Goal: Task Accomplishment & Management: Use online tool/utility

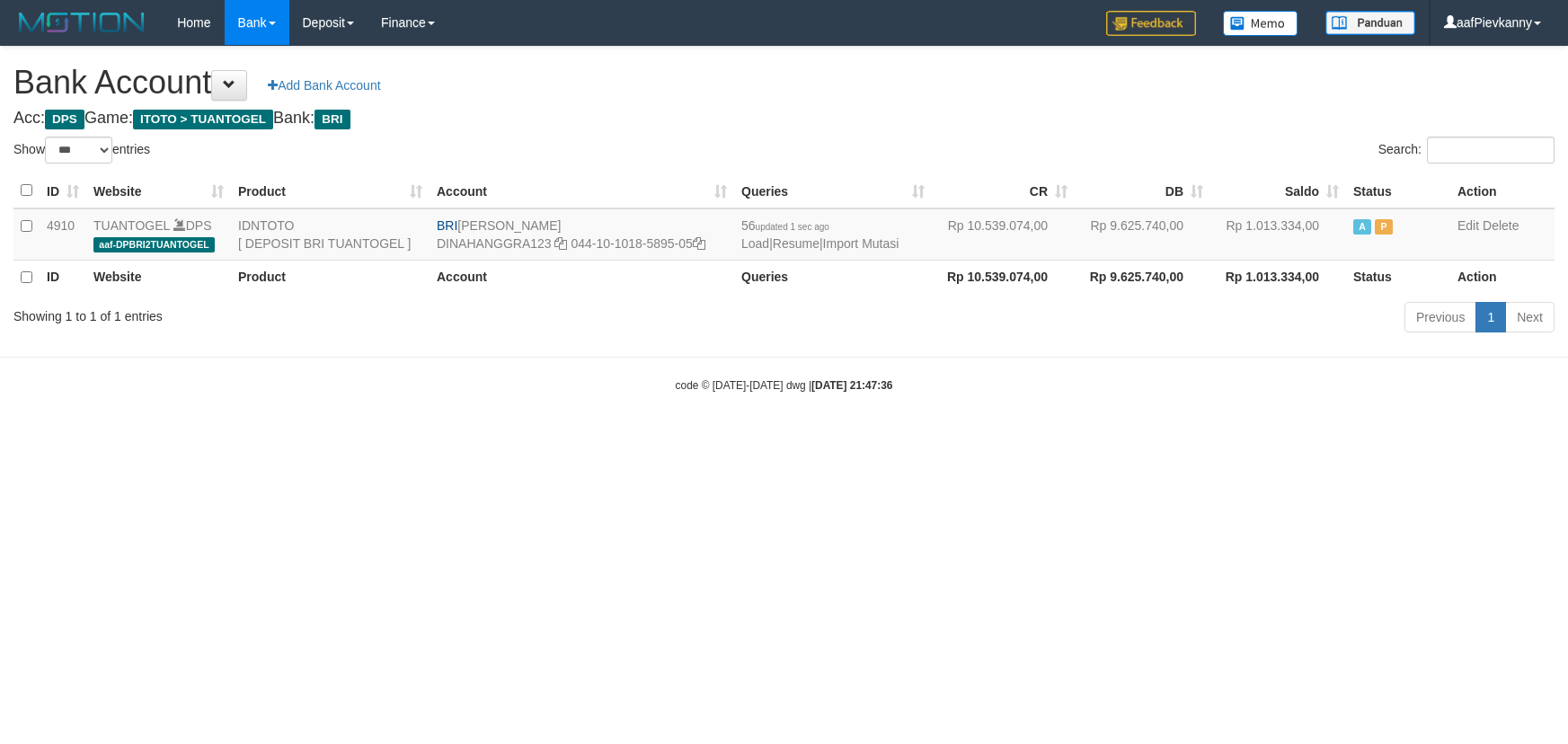
select select "***"
click at [890, 237] on link "Import Mutasi" at bounding box center [861, 243] width 77 height 14
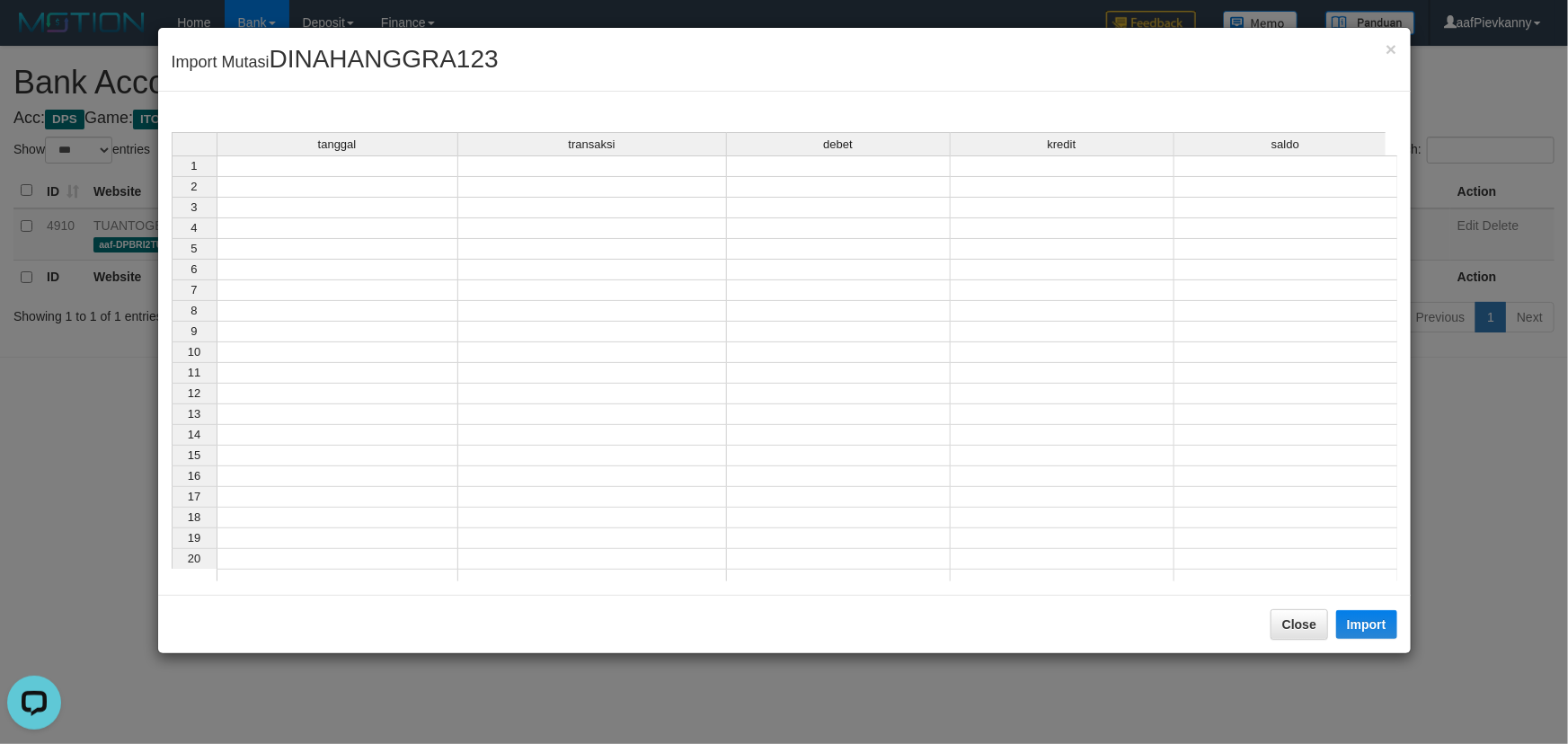
click at [398, 172] on td at bounding box center [338, 166] width 242 height 21
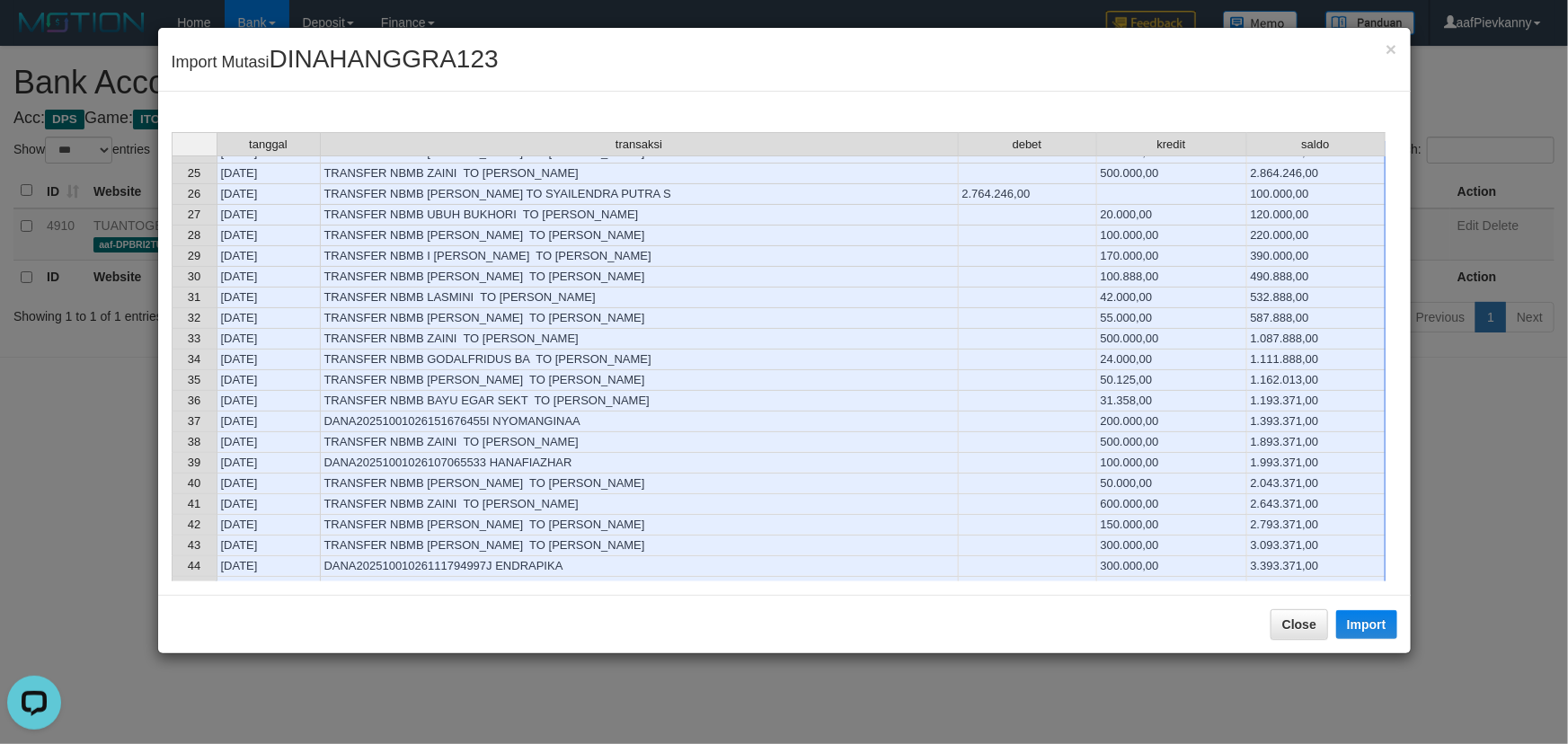
scroll to position [817, 0]
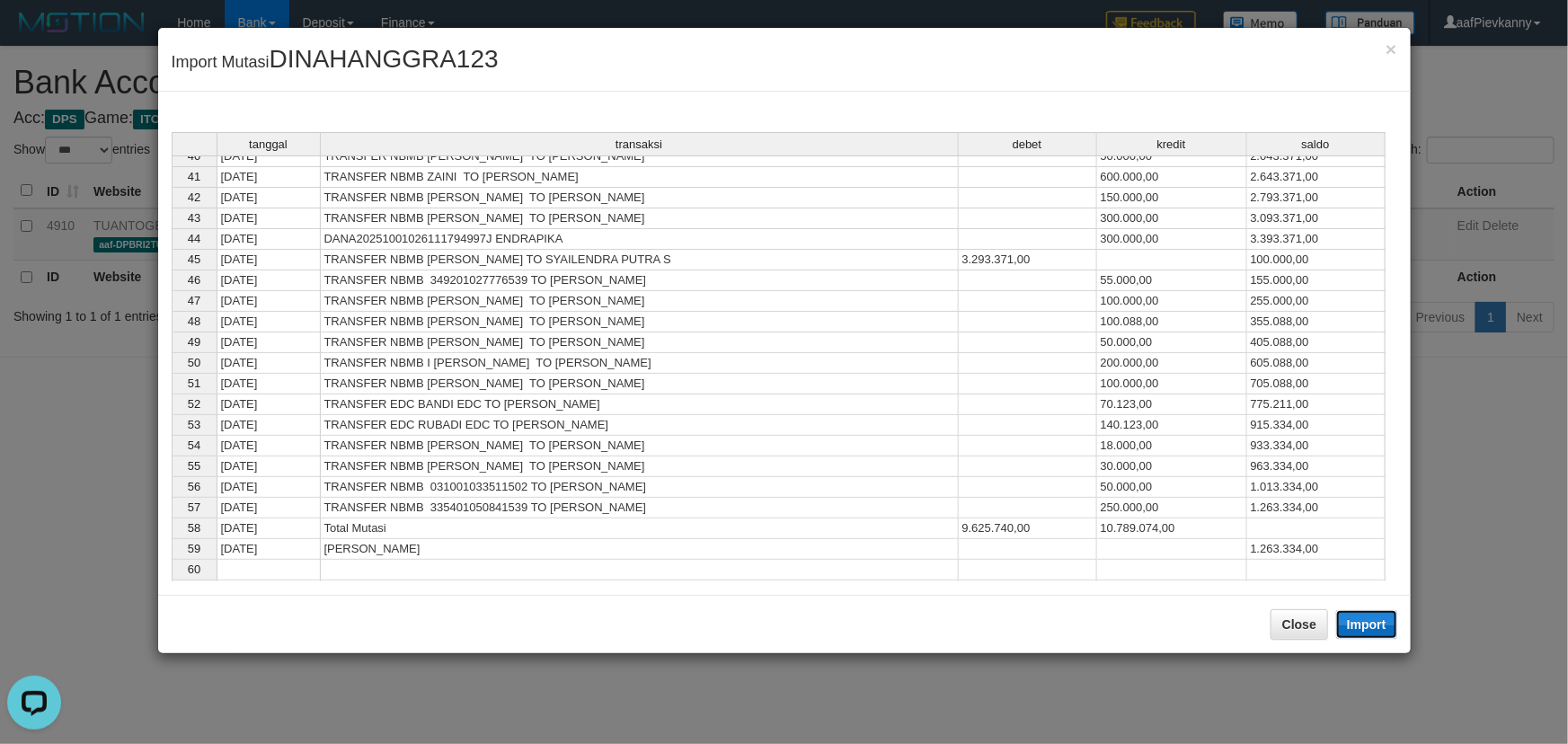
click at [1374, 624] on button "Import" at bounding box center [1367, 625] width 61 height 29
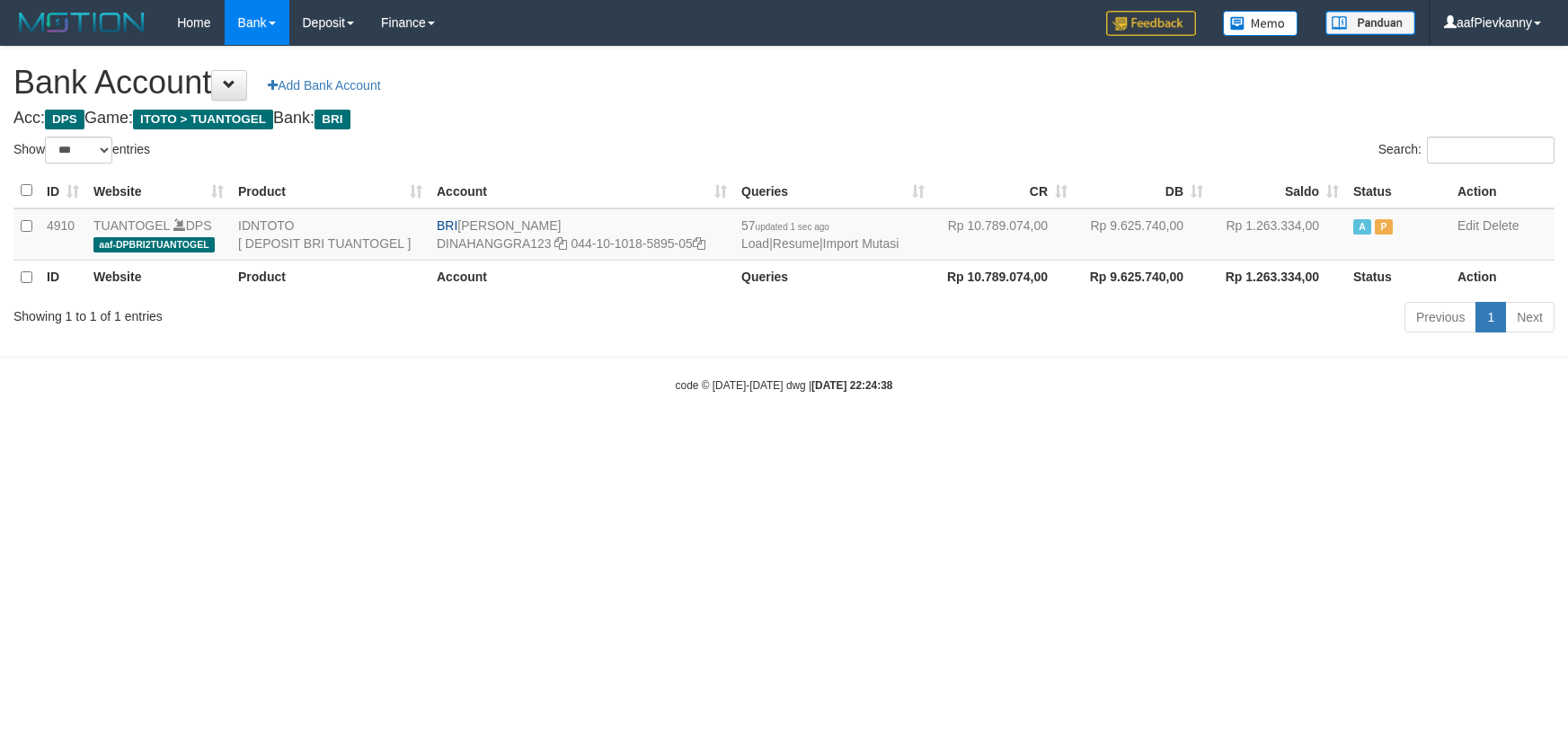
select select "***"
click at [873, 244] on link "Import Mutasi" at bounding box center [861, 243] width 77 height 14
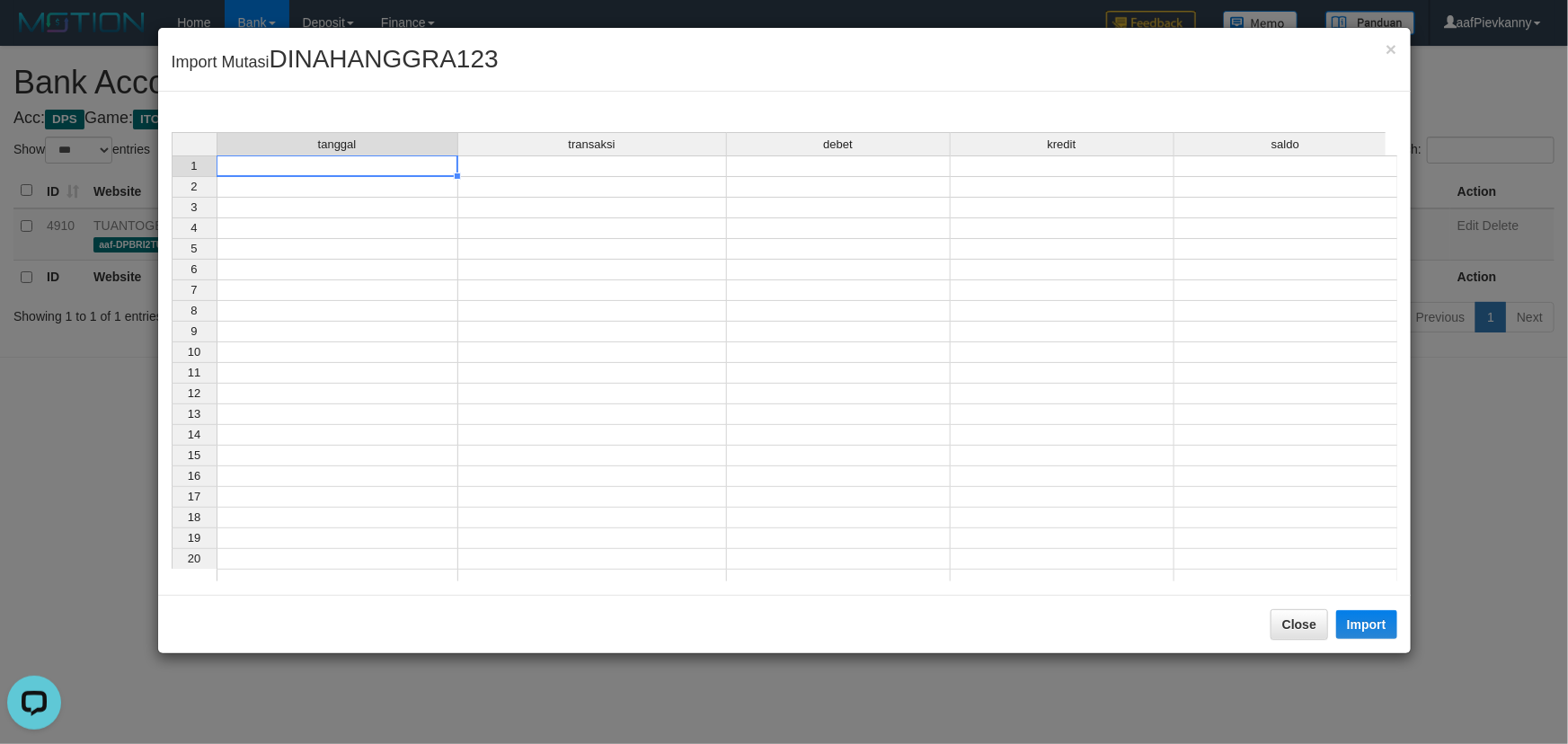
click at [395, 168] on td at bounding box center [338, 166] width 242 height 21
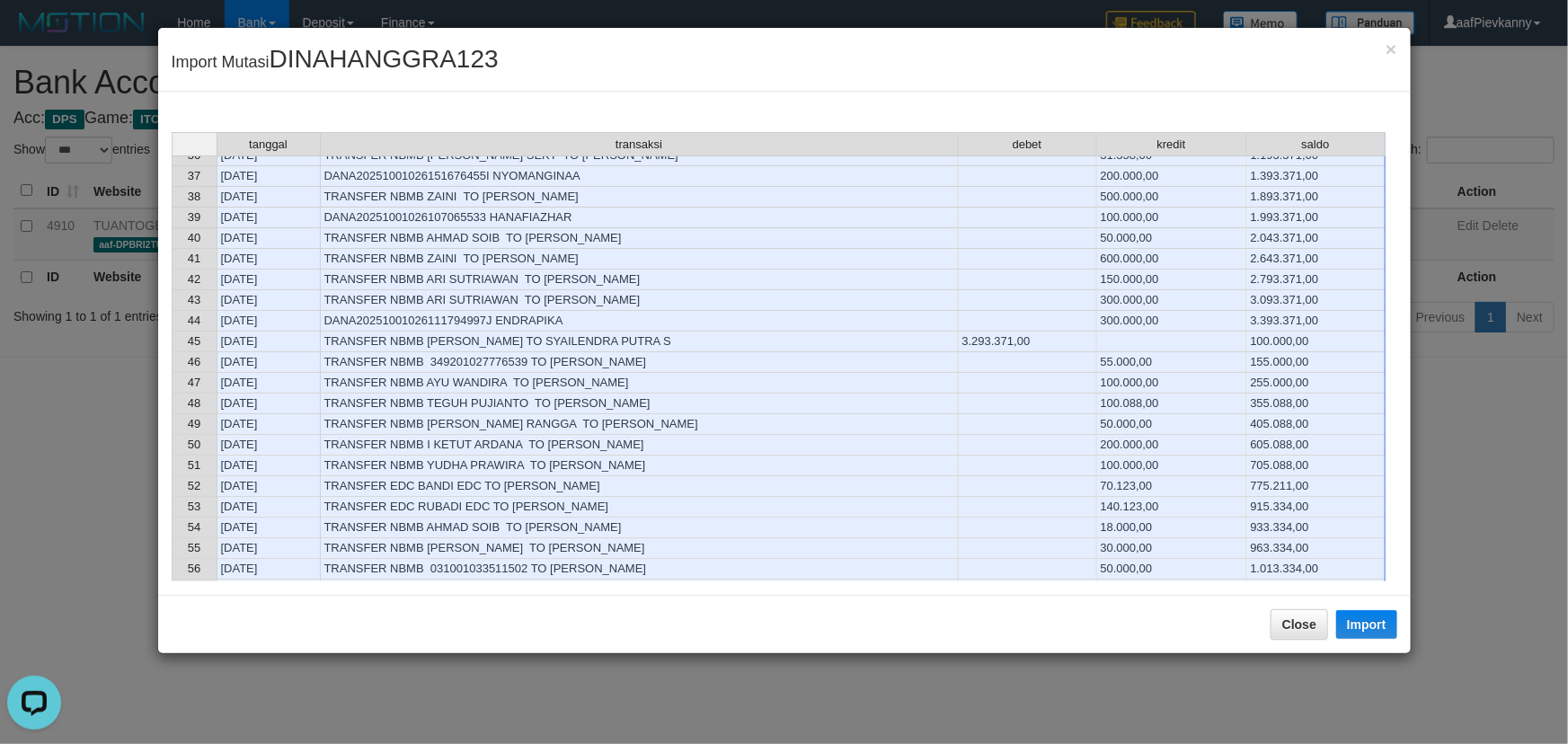
scroll to position [979, 0]
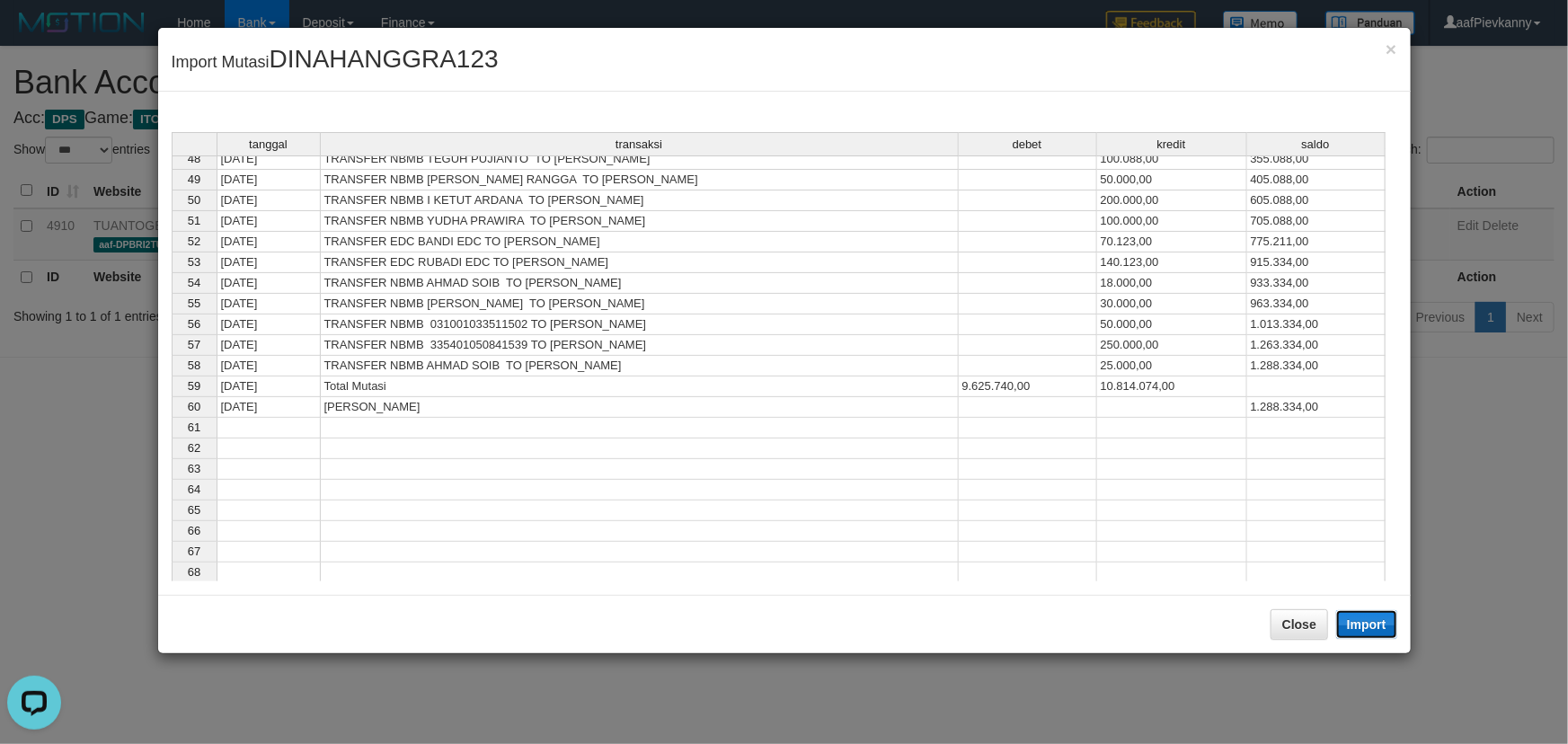
click at [1365, 636] on button "Import" at bounding box center [1367, 625] width 61 height 29
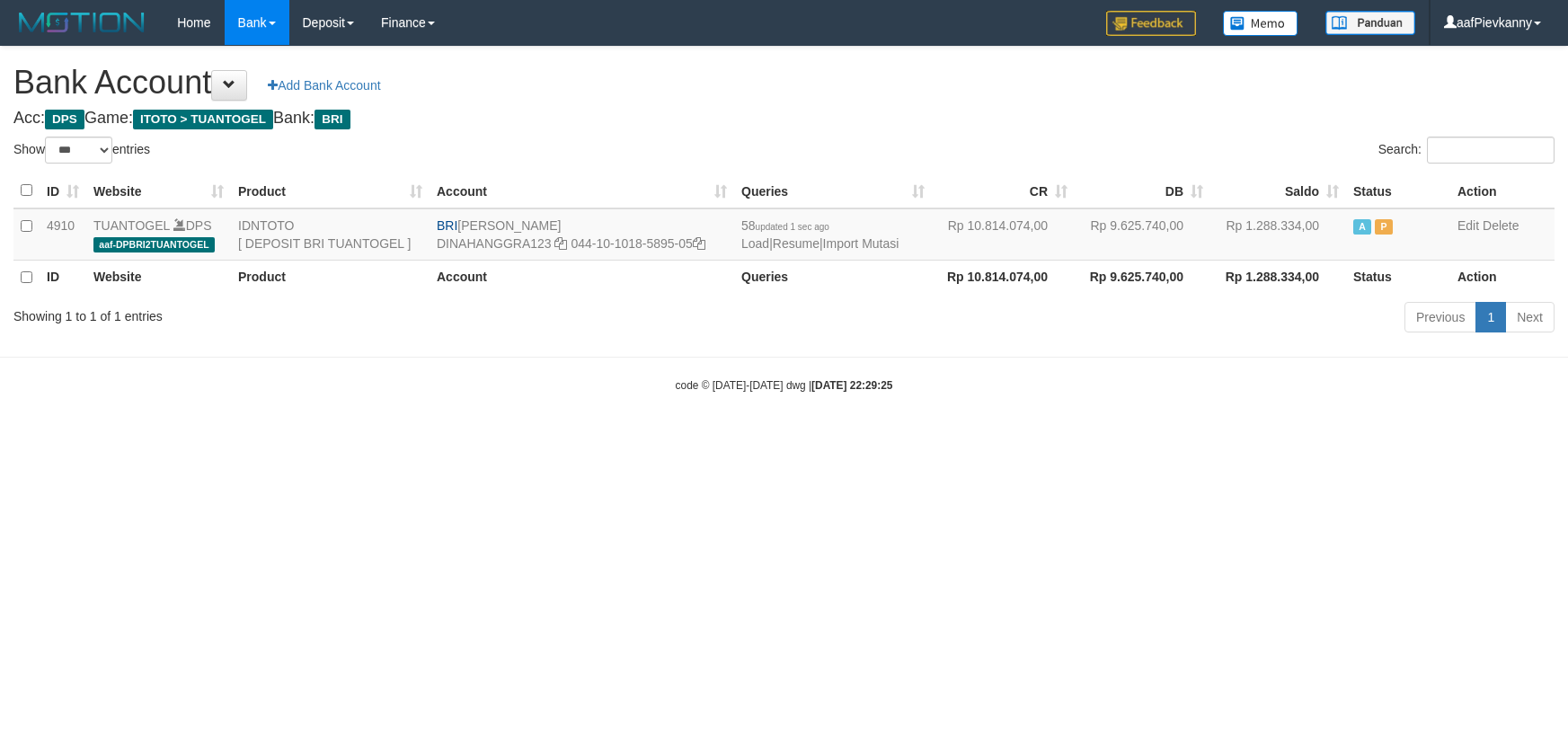
select select "***"
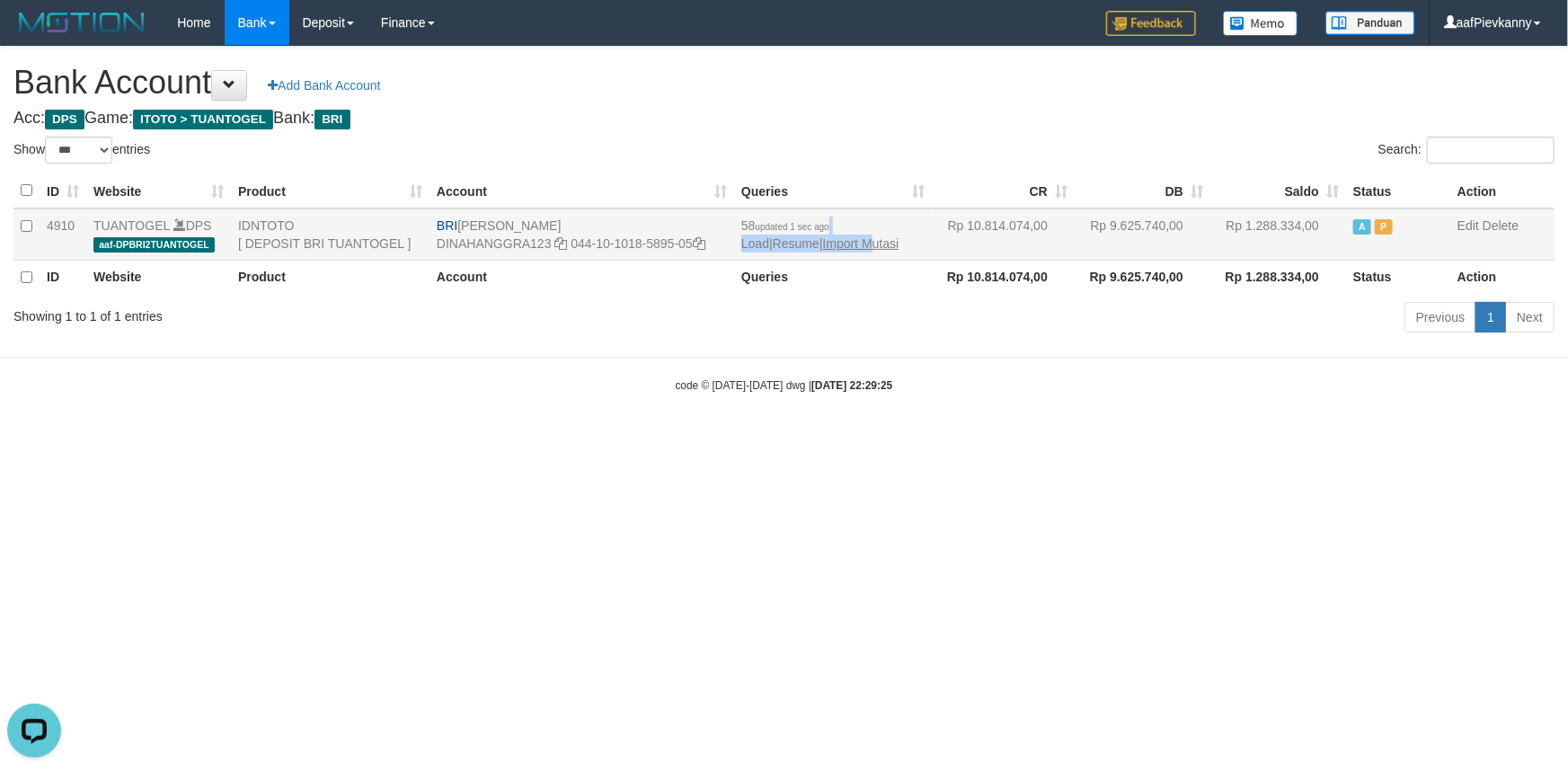
click at [884, 233] on td "58 updated 1 sec ago Load | Resume | Import Mutasi" at bounding box center [833, 234] width 198 height 52
click at [883, 249] on link "Import Mutasi" at bounding box center [861, 243] width 77 height 14
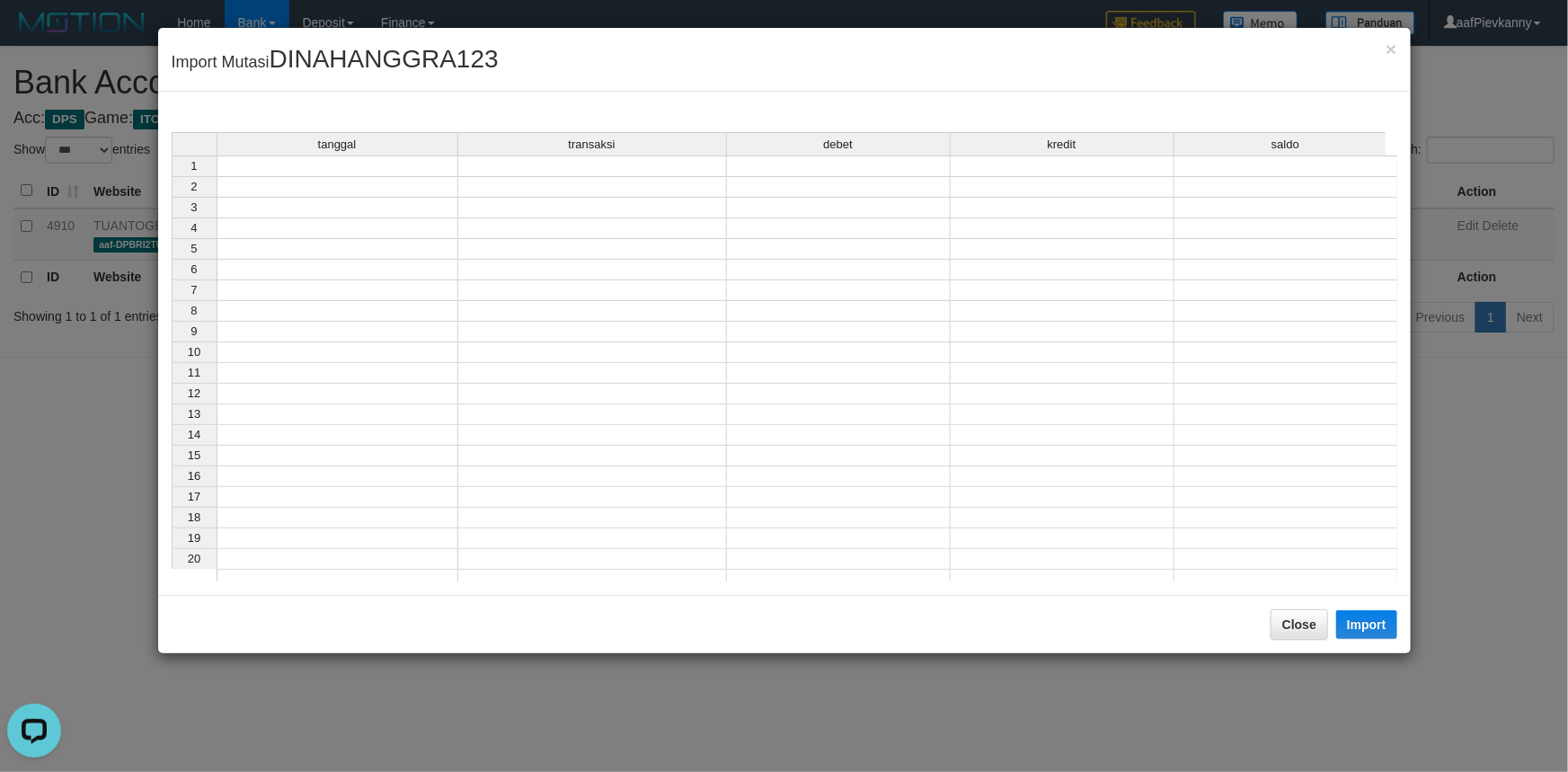
drag, startPoint x: 422, startPoint y: 153, endPoint x: 430, endPoint y: 161, distance: 11.3
click at [424, 156] on div "tanggal transaksi debet kredit saldo" at bounding box center [779, 145] width 1215 height 25
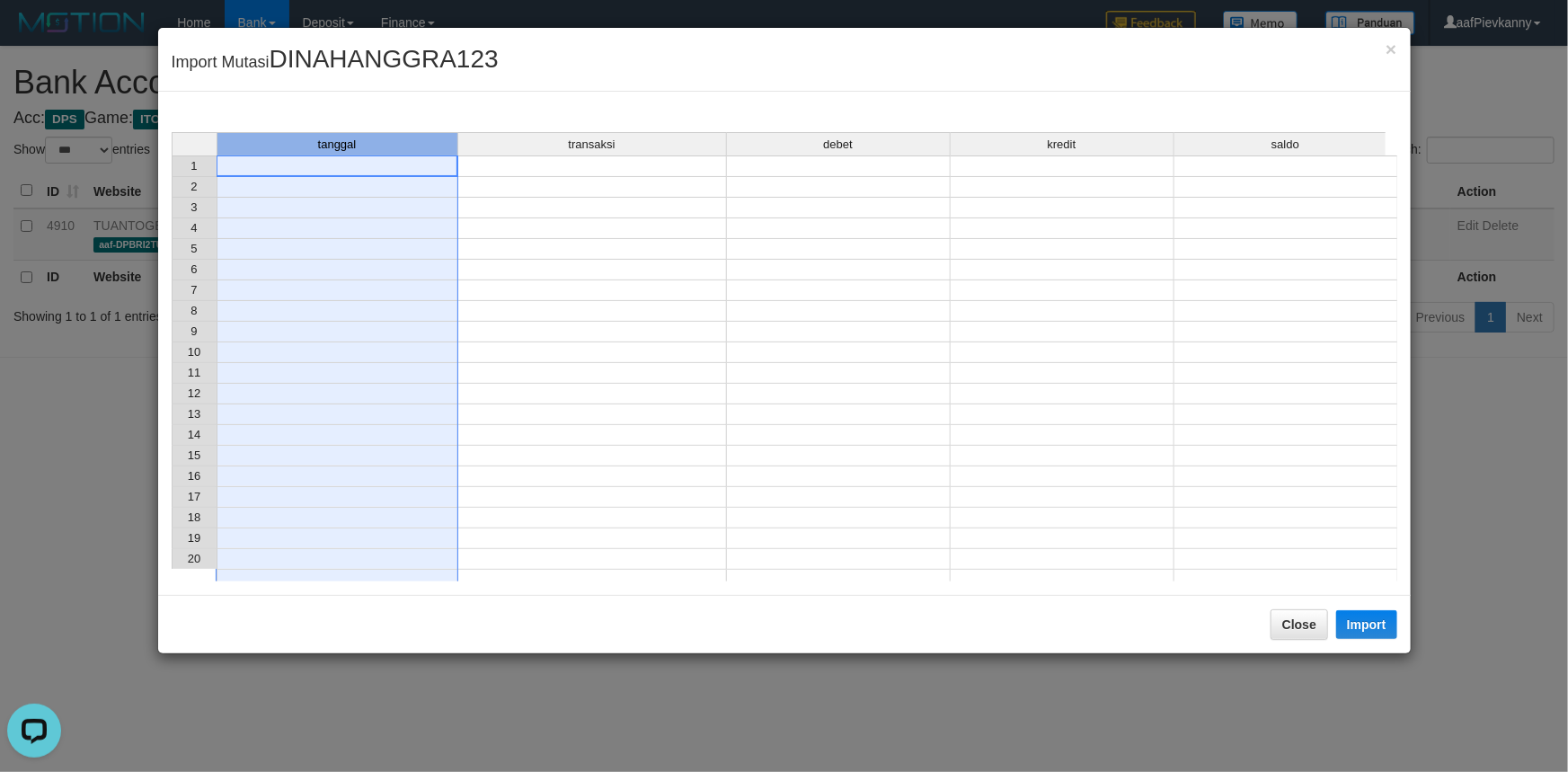
click at [429, 161] on td at bounding box center [338, 166] width 242 height 21
click at [591, 205] on td at bounding box center [592, 208] width 269 height 21
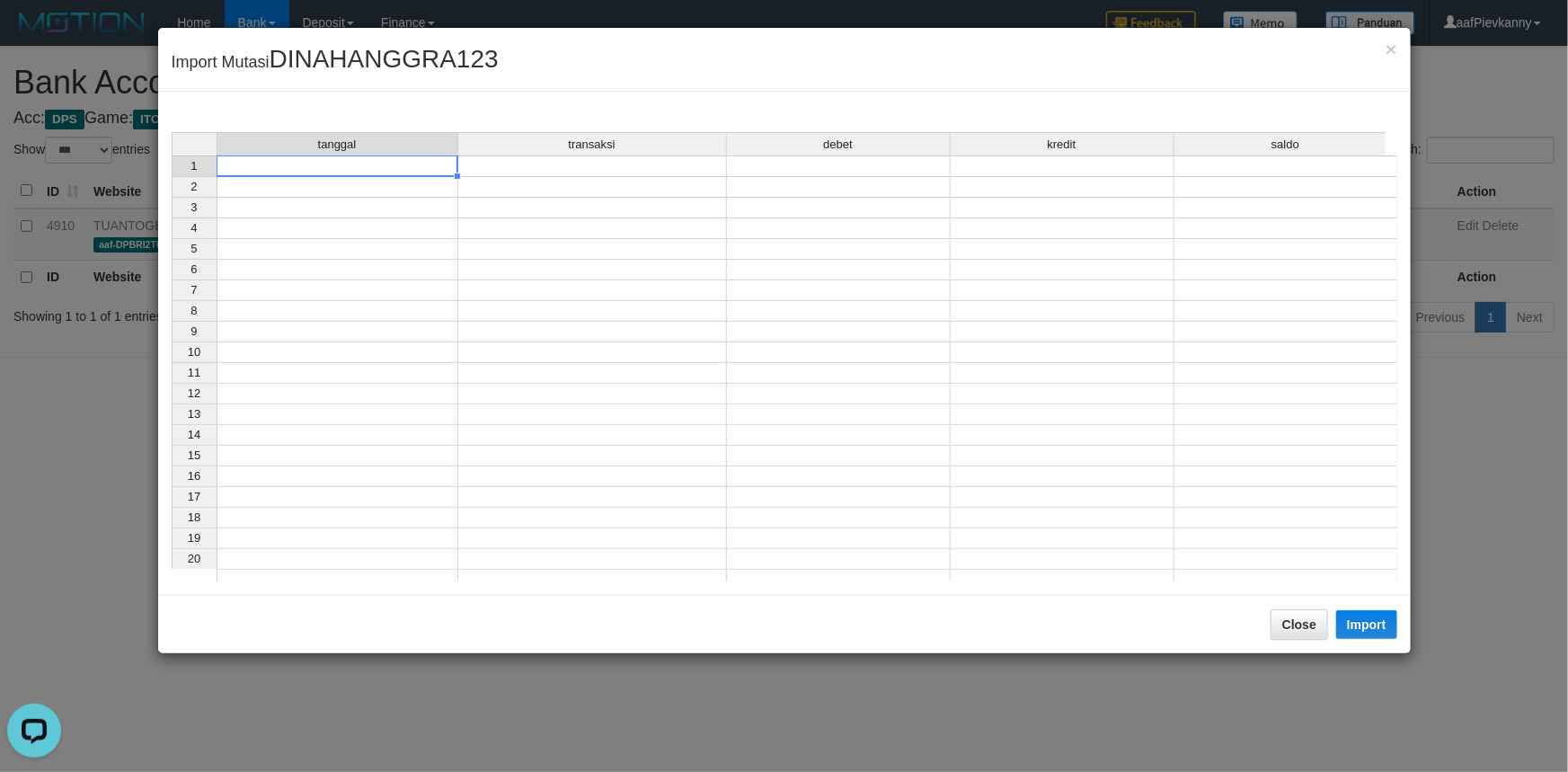
click at [172, 175] on div "tanggal transaksi debet kredit saldo 1 2 3 4 5 6 7 8 9 10 11 12 13 14 15 16 17 …" at bounding box center [172, 361] width 0 height 458
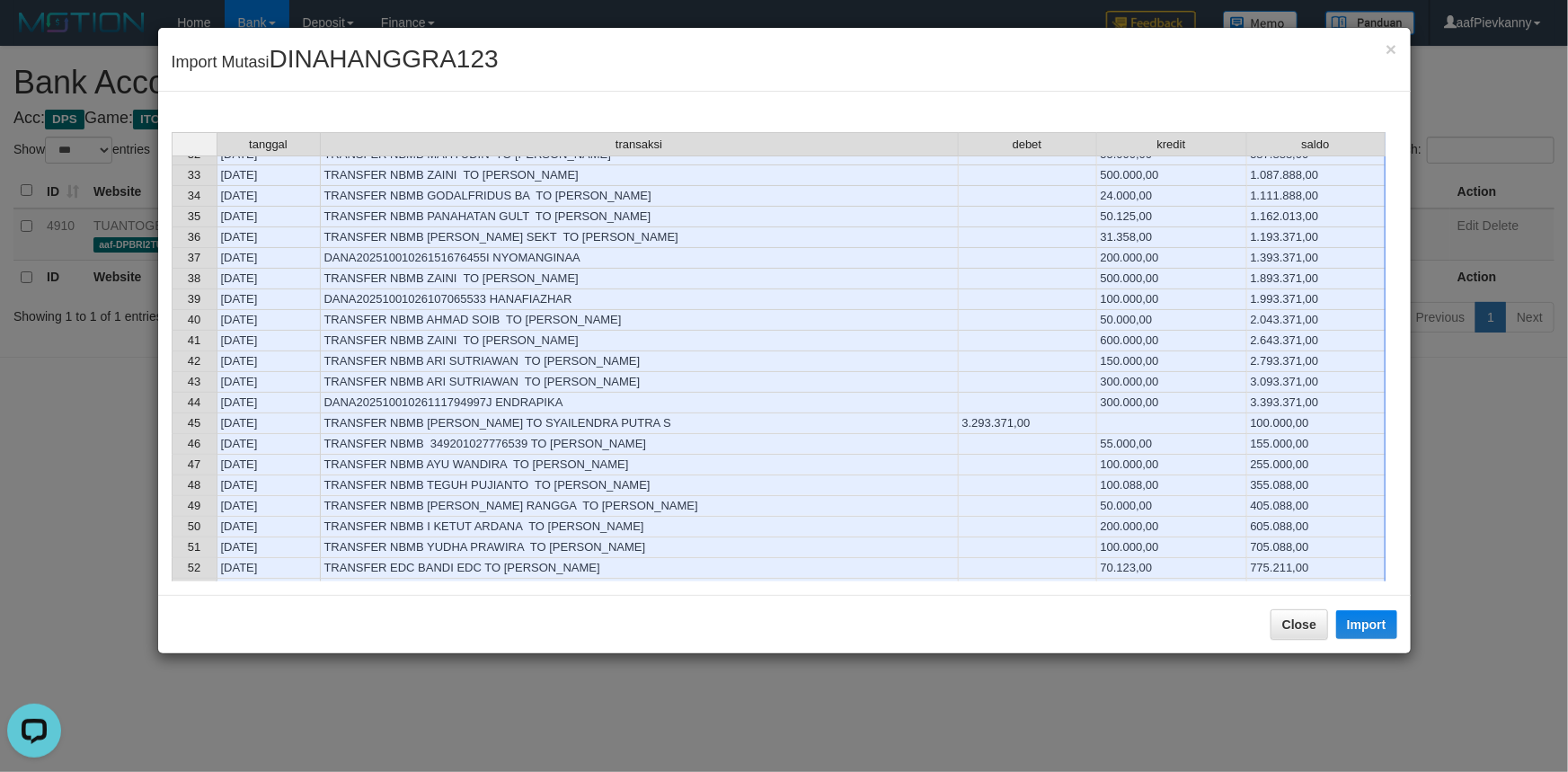
scroll to position [979, 0]
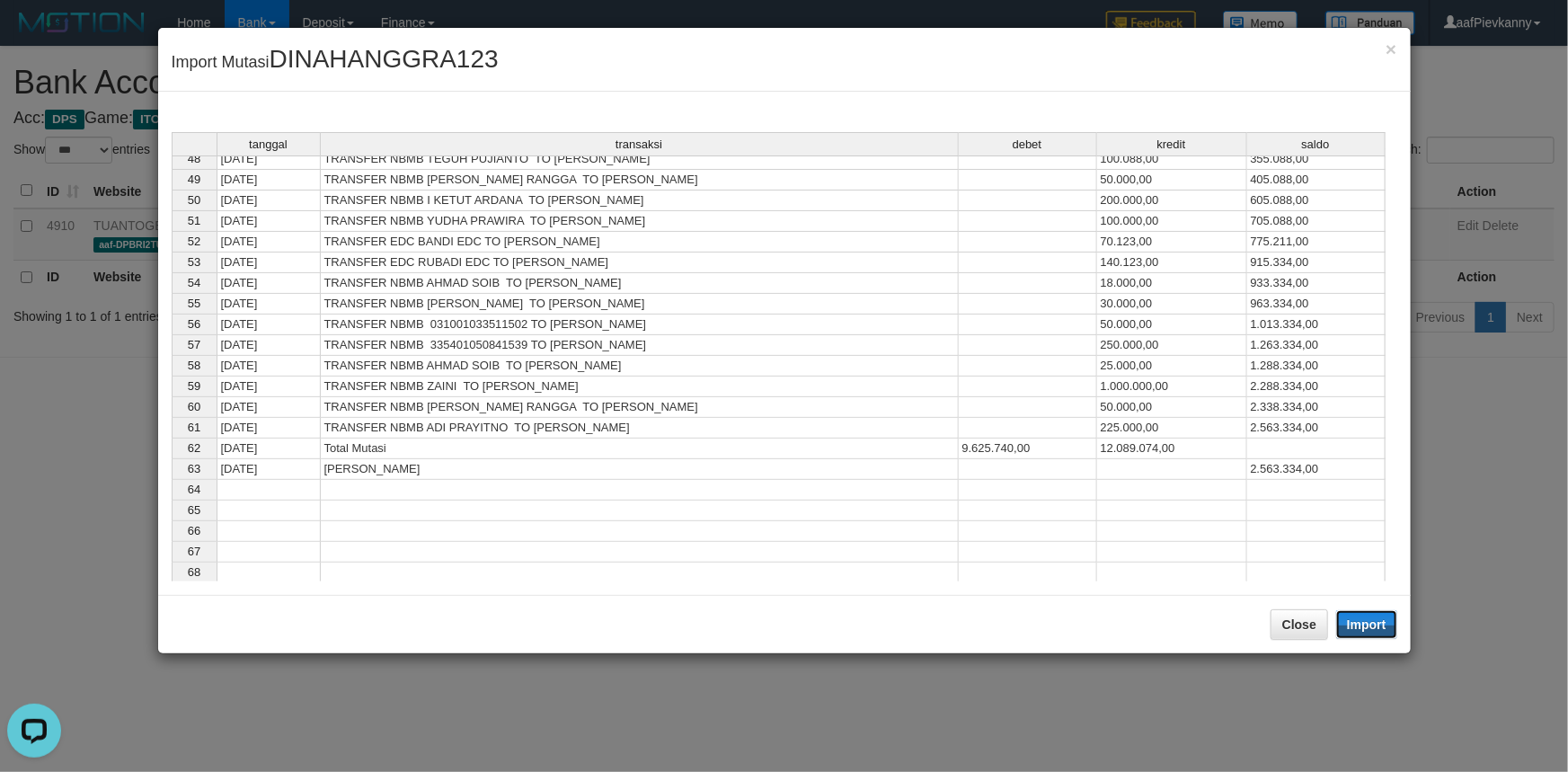
drag, startPoint x: 1375, startPoint y: 613, endPoint x: 1140, endPoint y: 629, distance: 235.5
click at [1371, 617] on button "Import" at bounding box center [1367, 625] width 61 height 29
